Goal: Information Seeking & Learning: Learn about a topic

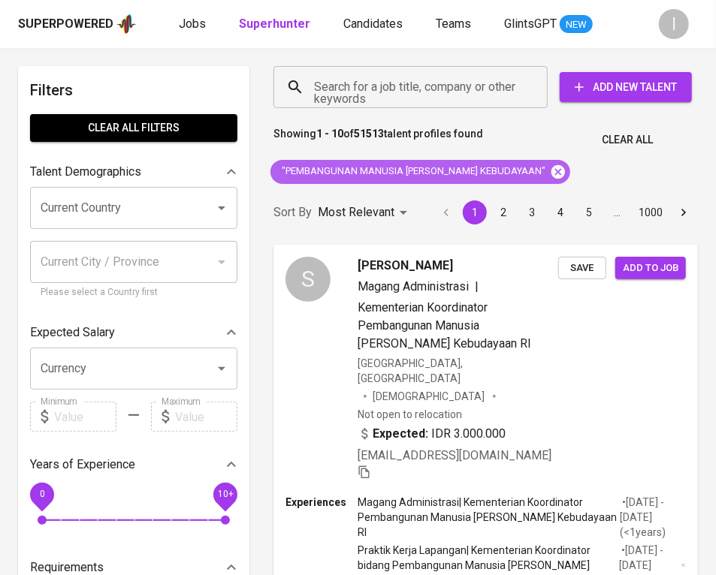
click at [551, 175] on icon at bounding box center [558, 172] width 14 height 14
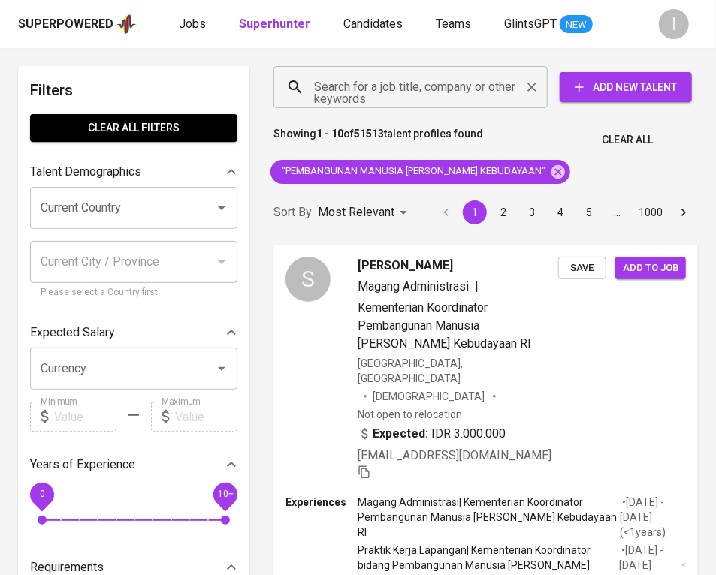
click at [457, 90] on input "Search for a job title, company or other keywords" at bounding box center [414, 87] width 208 height 29
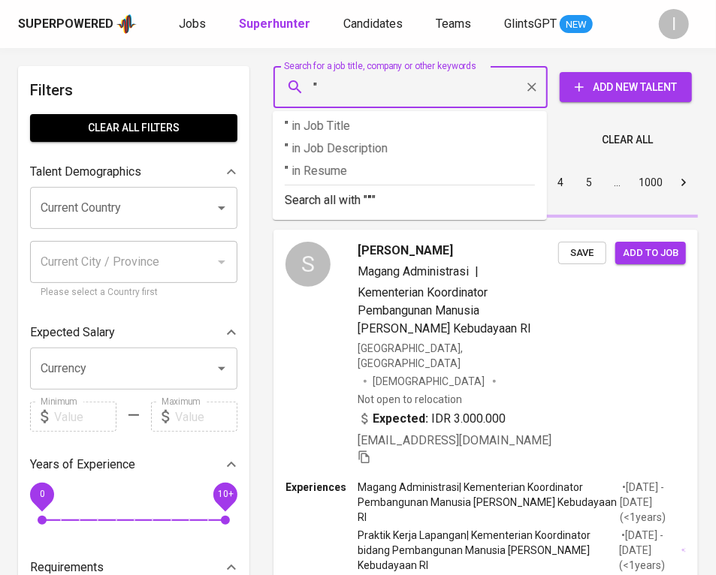
paste input "Golden Oilindo Nusantara"
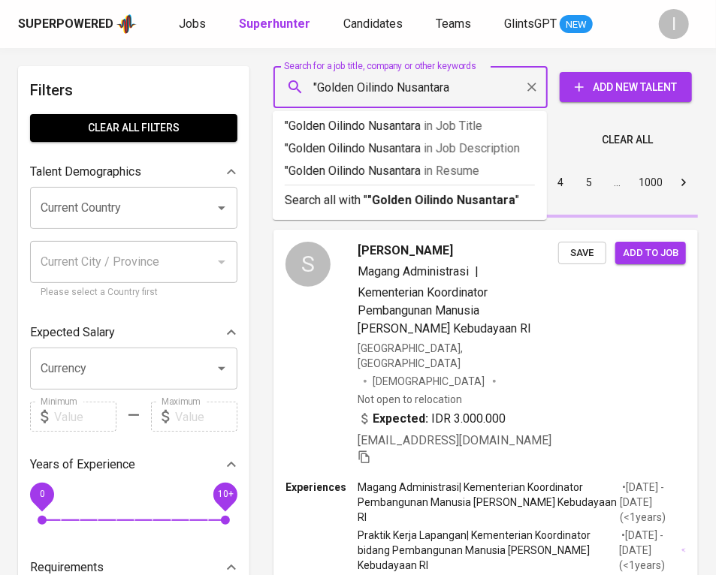
type input ""Golden Oilindo Nusantara""
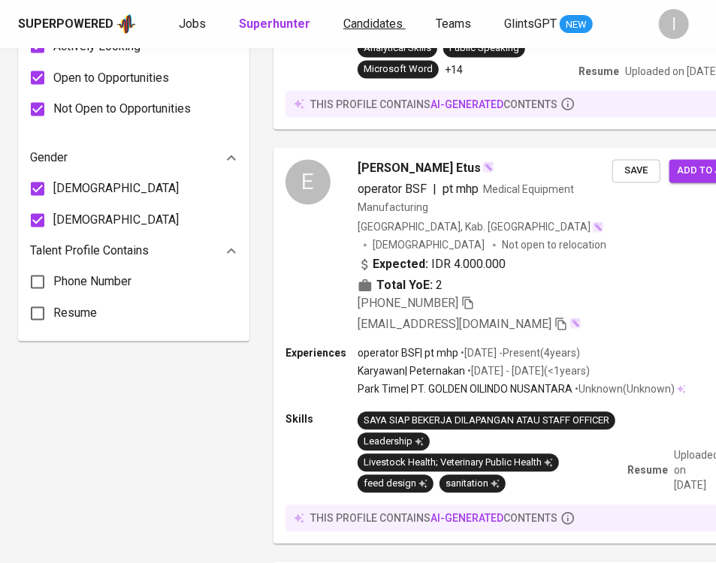
scroll to position [1323, 0]
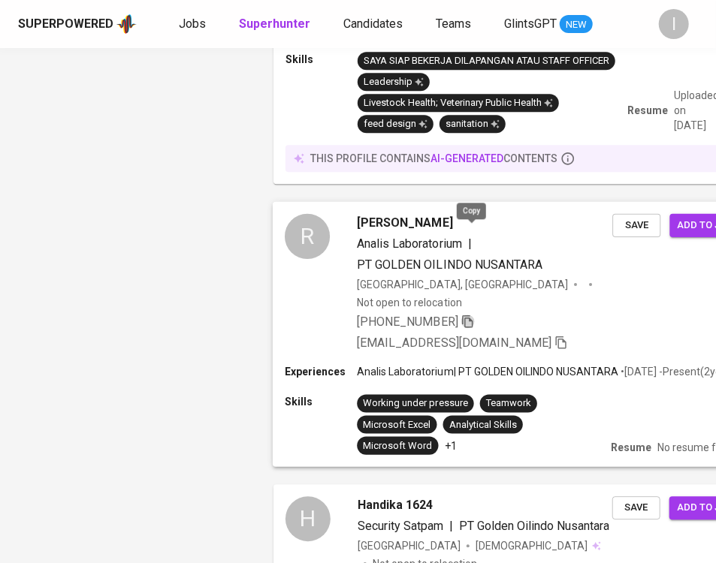
click at [472, 315] on icon "button" at bounding box center [467, 321] width 11 height 13
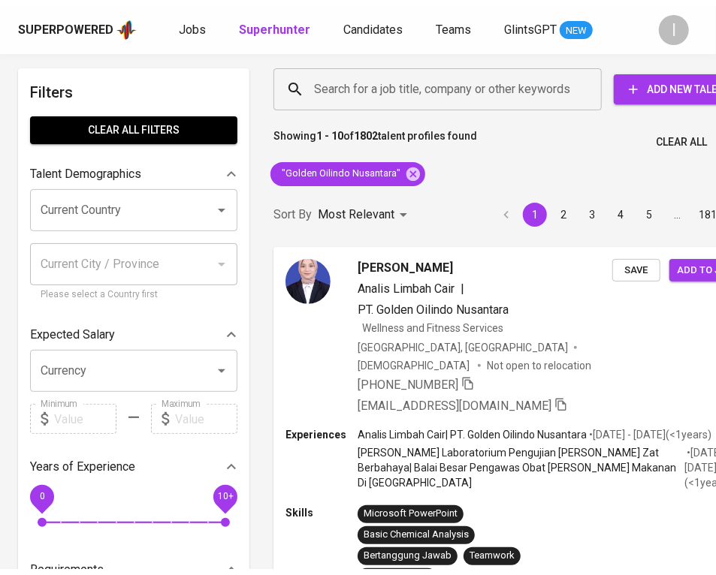
scroll to position [0, 0]
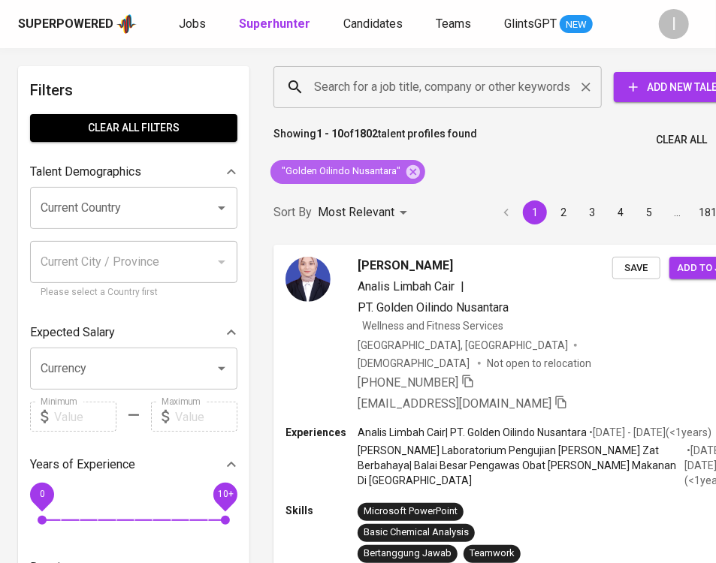
drag, startPoint x: 415, startPoint y: 174, endPoint x: 425, endPoint y: 97, distance: 78.0
click at [415, 174] on icon at bounding box center [413, 172] width 14 height 14
click at [424, 98] on input "Search for a job title, company or other keywords" at bounding box center [441, 87] width 262 height 29
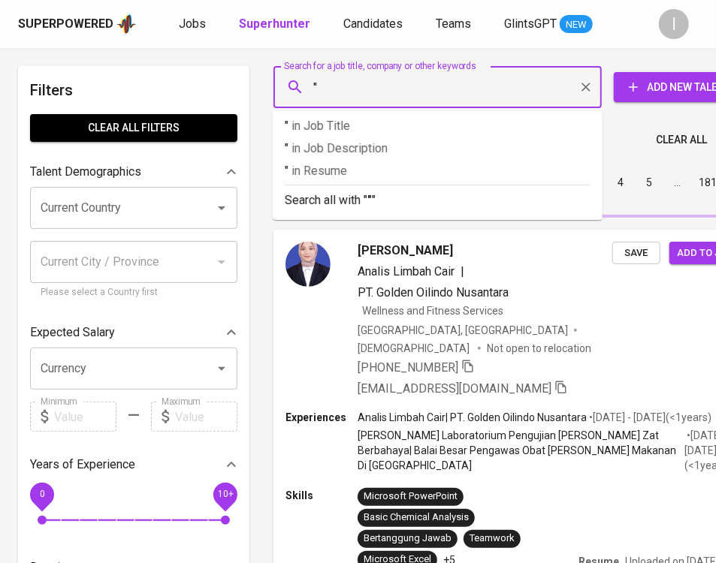
paste input "ExxonMobil"
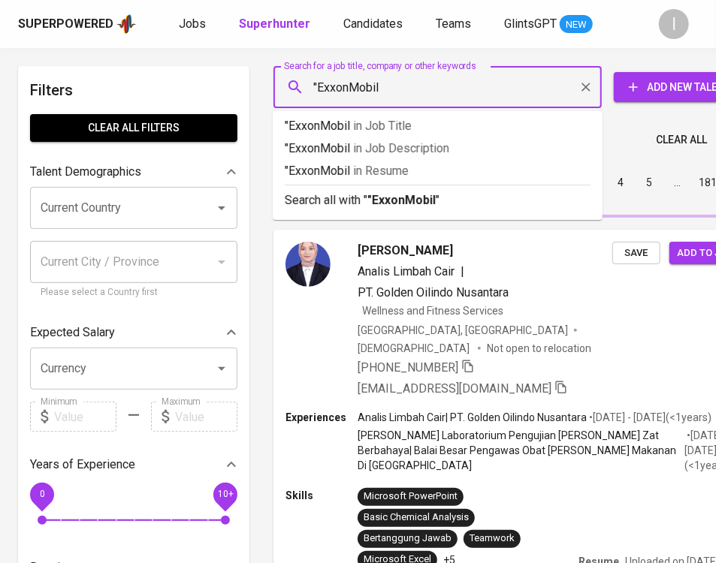
type input ""ExxonMobil""
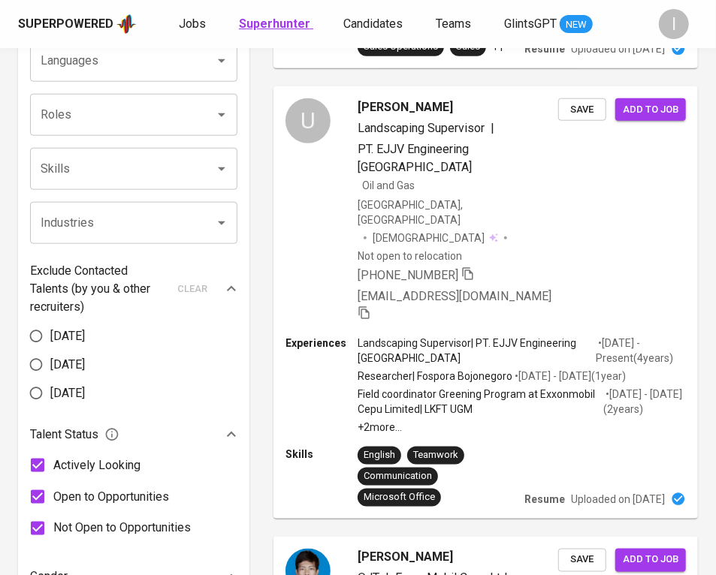
scroll to position [1402, 0]
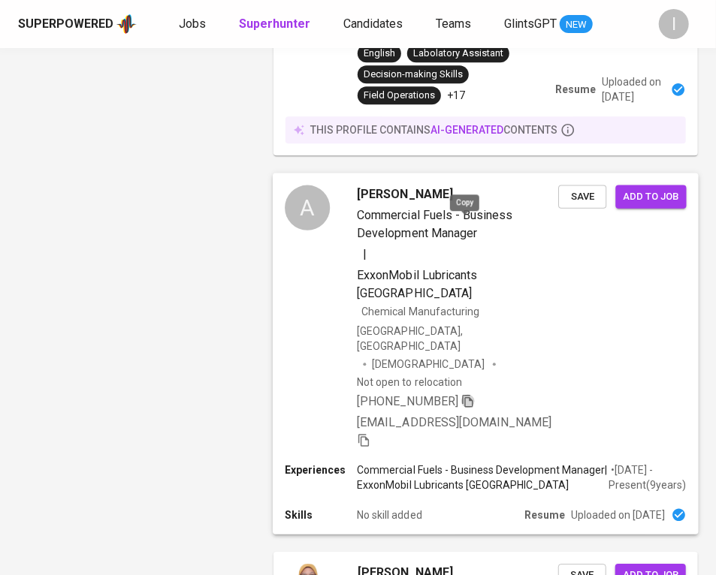
click at [466, 394] on icon "button" at bounding box center [468, 401] width 14 height 14
